Goal: Task Accomplishment & Management: Complete application form

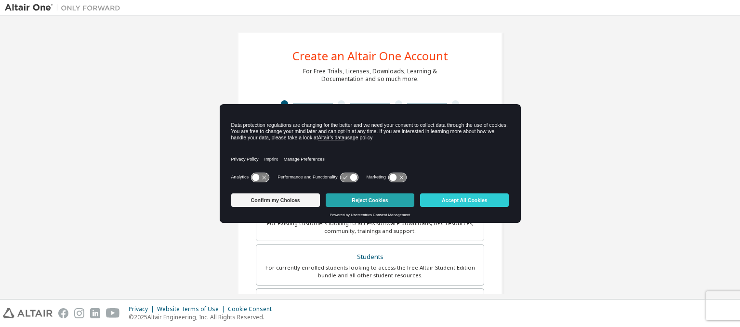
click at [382, 199] on button "Reject Cookies" at bounding box center [370, 199] width 89 height 13
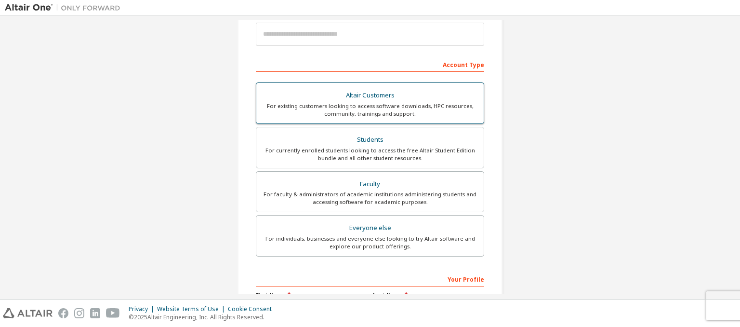
scroll to position [235, 0]
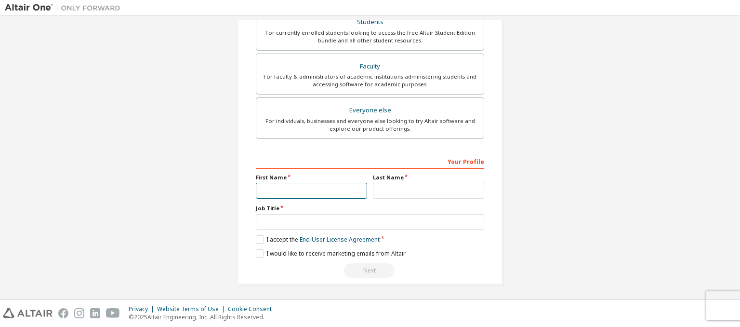
click at [268, 183] on input "text" at bounding box center [311, 191] width 111 height 16
click at [268, 189] on input "text" at bounding box center [311, 191] width 111 height 16
